Goal: Task Accomplishment & Management: Manage account settings

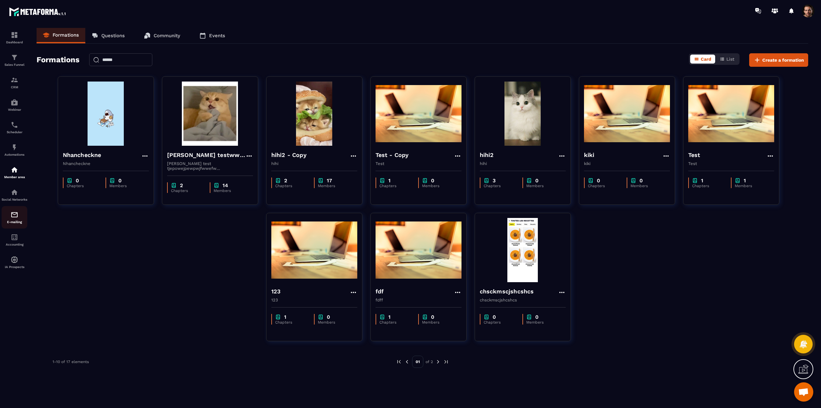
click at [14, 218] on img at bounding box center [15, 215] width 8 height 8
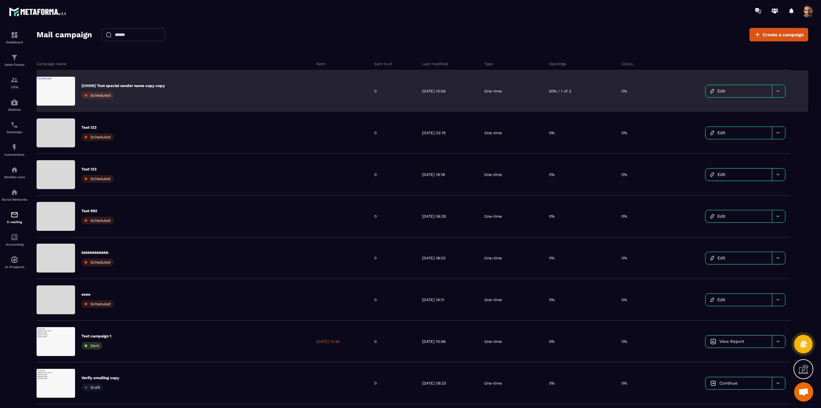
click at [738, 93] on link "Edit" at bounding box center [739, 91] width 66 height 12
